Goal: Find specific page/section: Find specific page/section

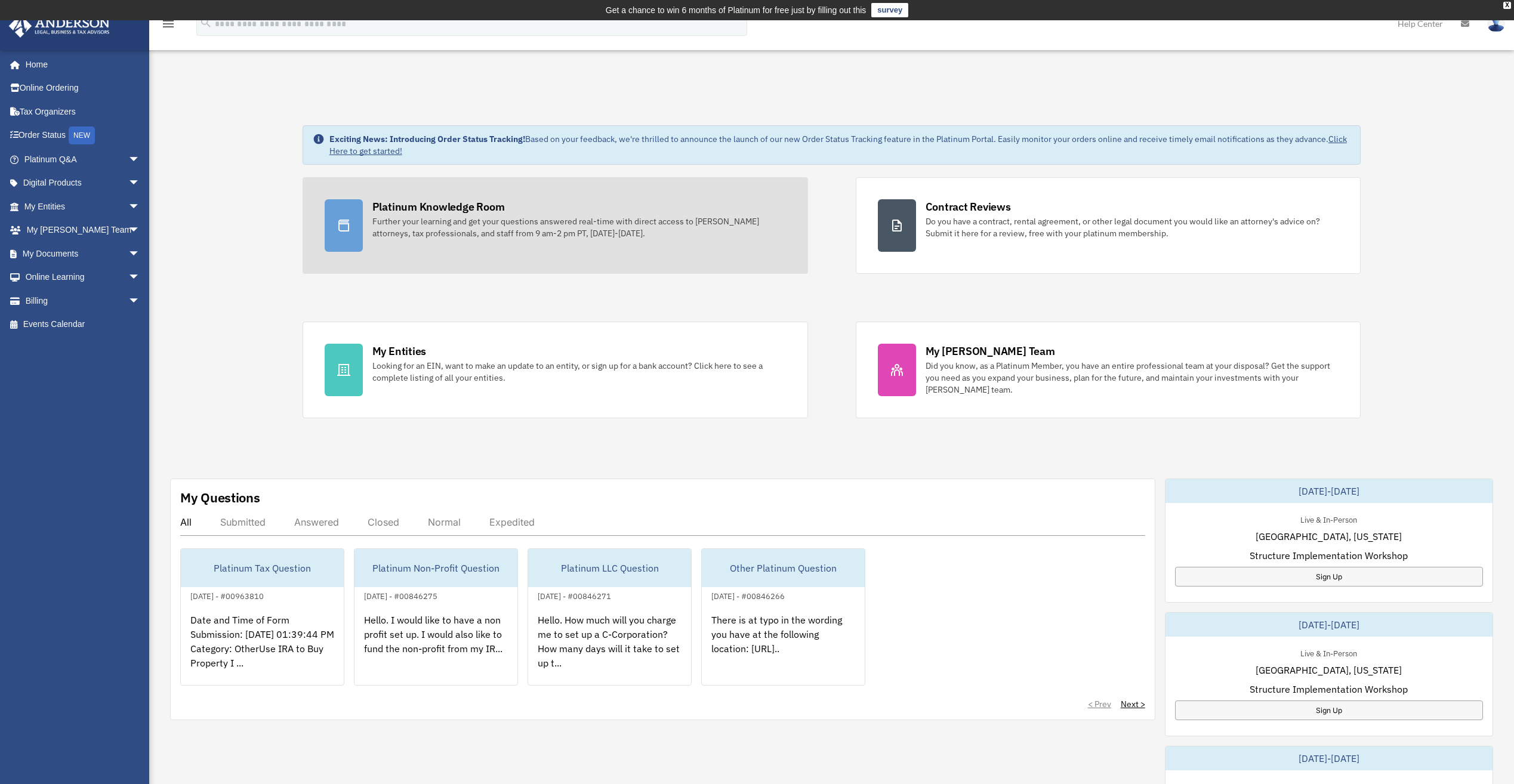
click at [360, 215] on div at bounding box center [343, 225] width 38 height 52
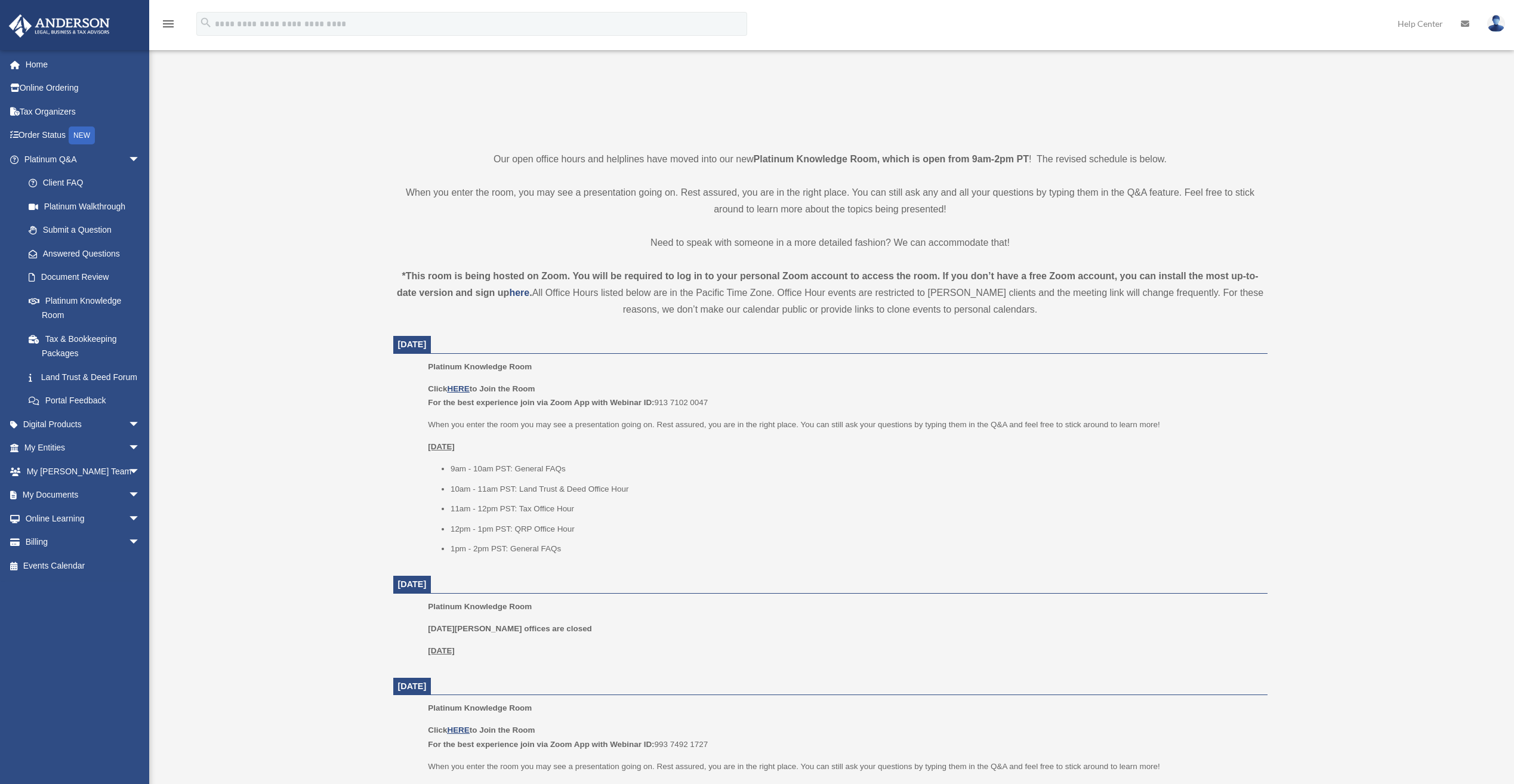
scroll to position [239, 0]
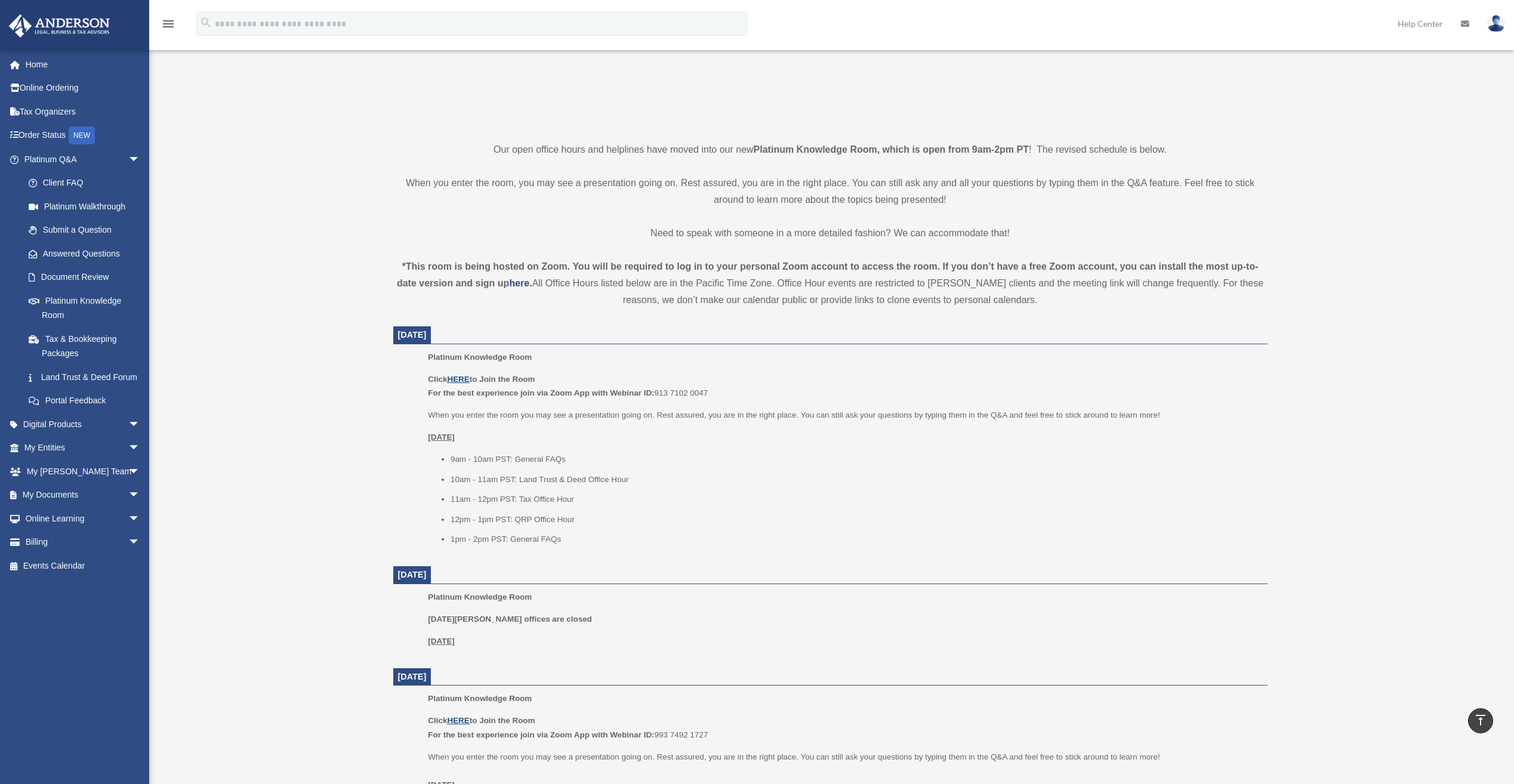
click at [459, 379] on u "HERE" at bounding box center [458, 379] width 22 height 9
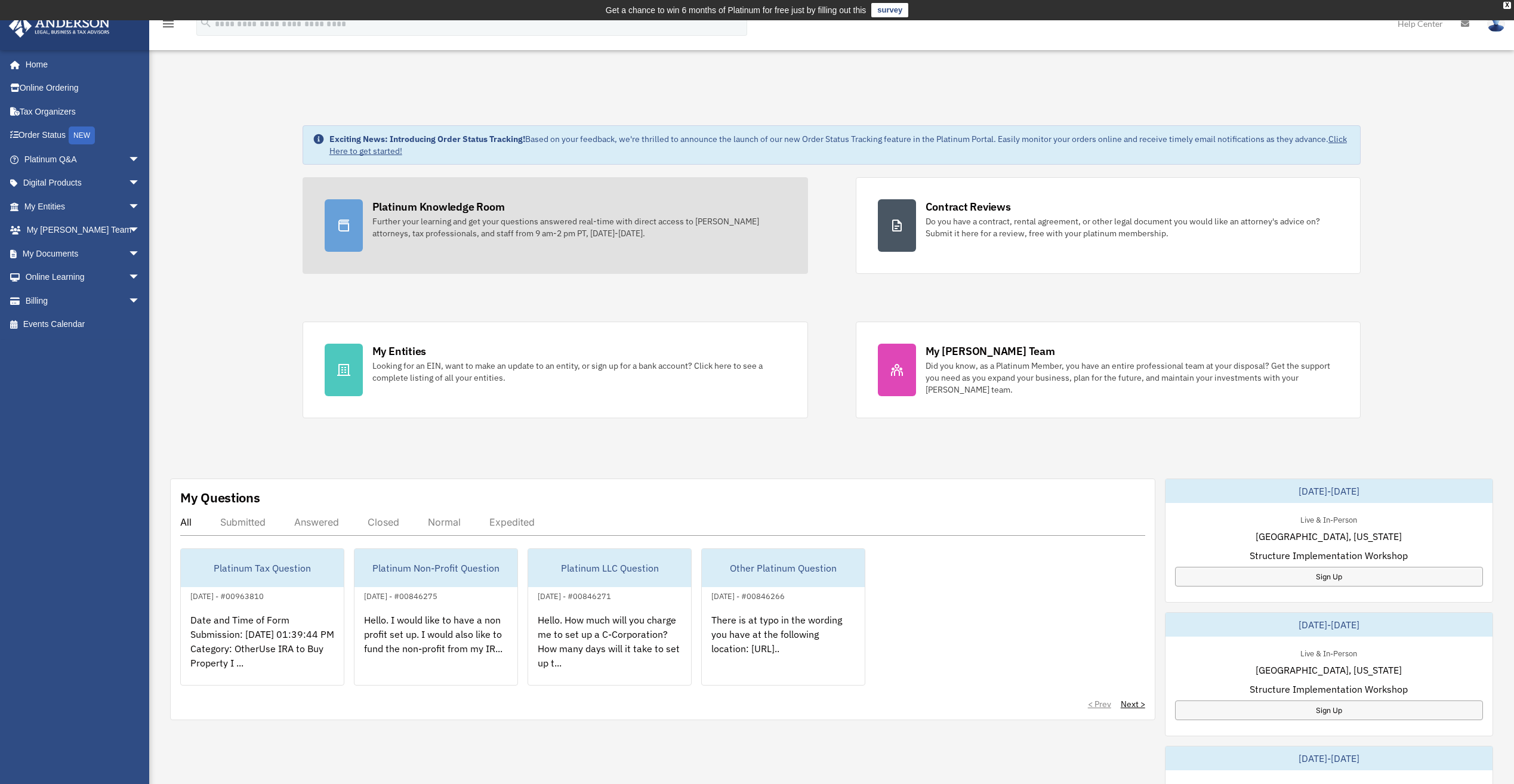
click at [352, 230] on div at bounding box center [343, 225] width 38 height 52
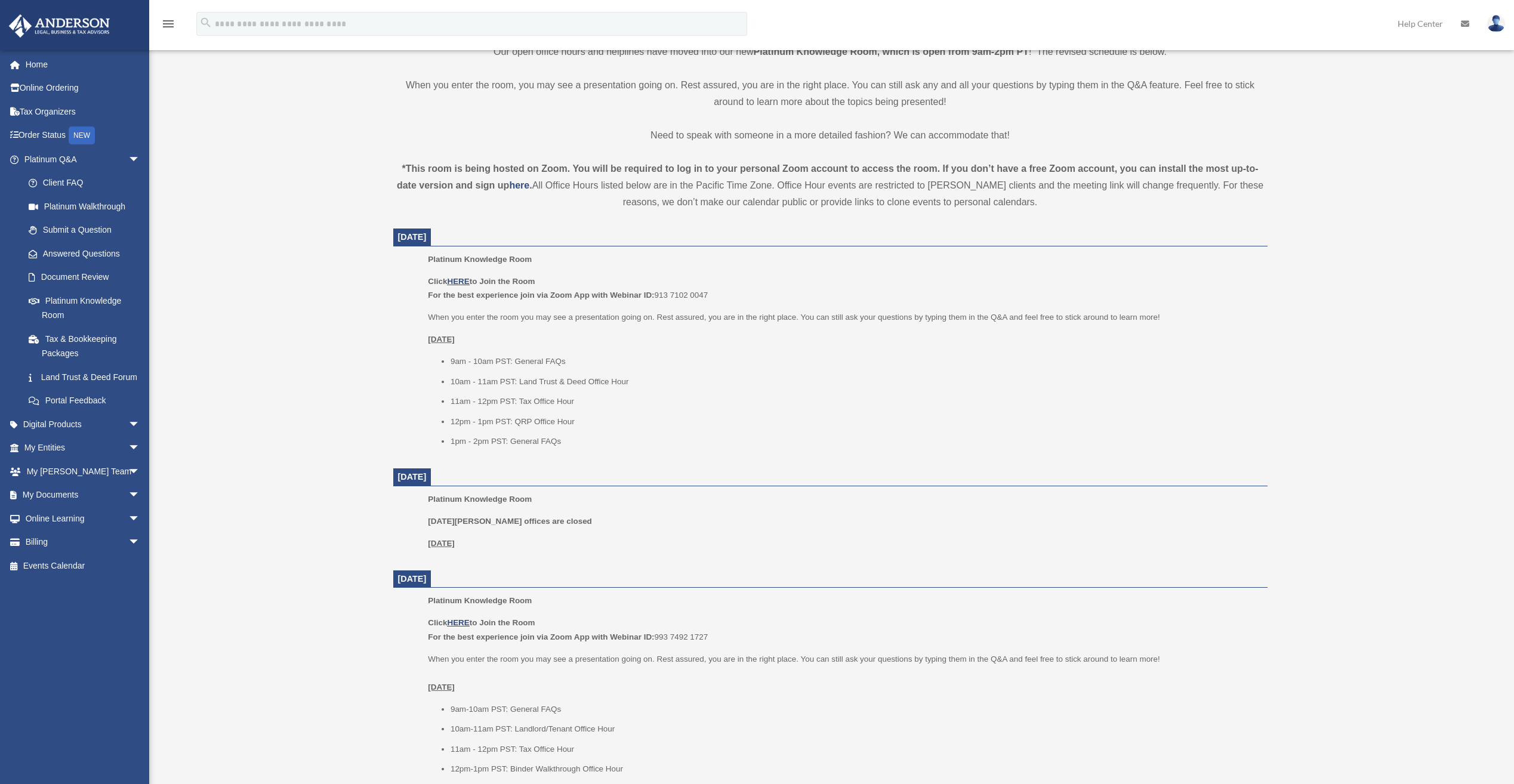
scroll to position [358, 0]
